Goal: Check status

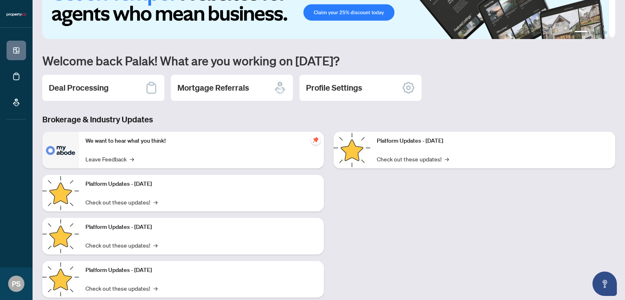
scroll to position [51, 0]
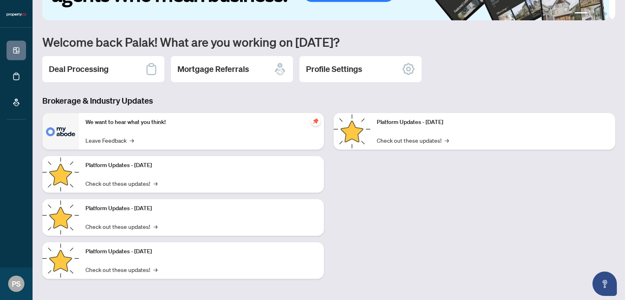
click at [104, 72] on h2 "Deal Processing" at bounding box center [79, 68] width 60 height 11
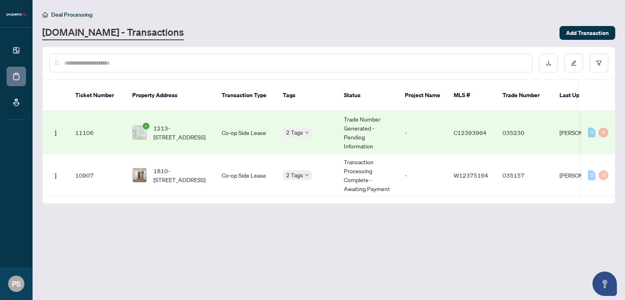
click at [337, 132] on td "2 Tags" at bounding box center [306, 133] width 61 height 43
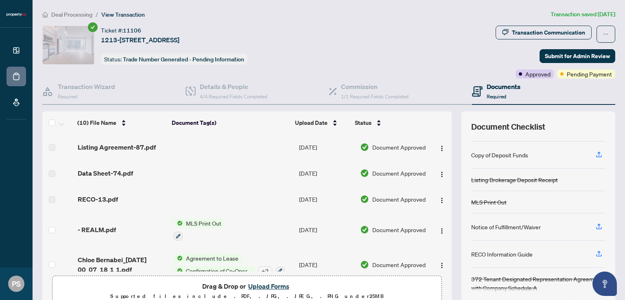
scroll to position [40, 0]
